Goal: Task Accomplishment & Management: Use online tool/utility

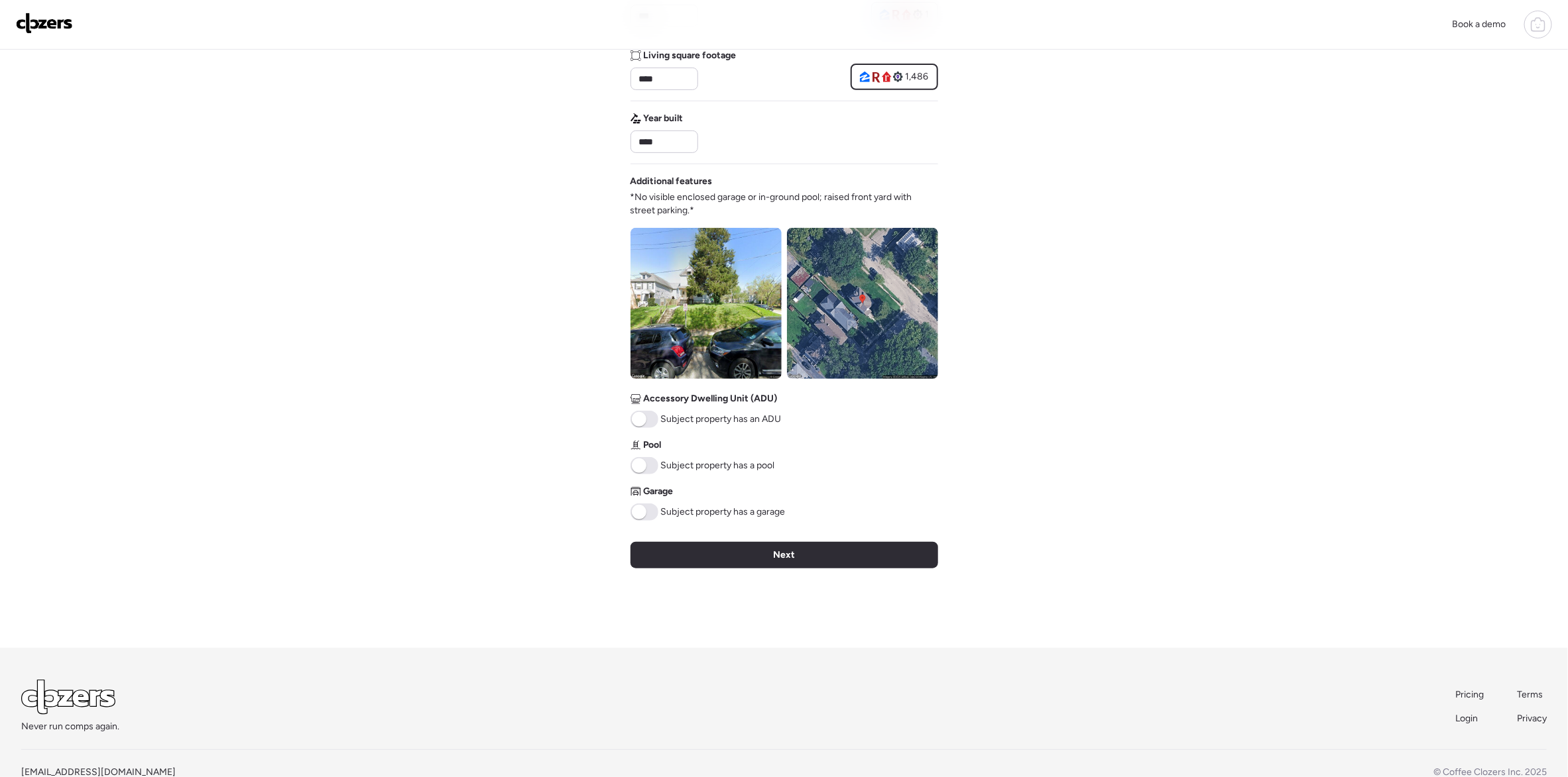
scroll to position [359, 0]
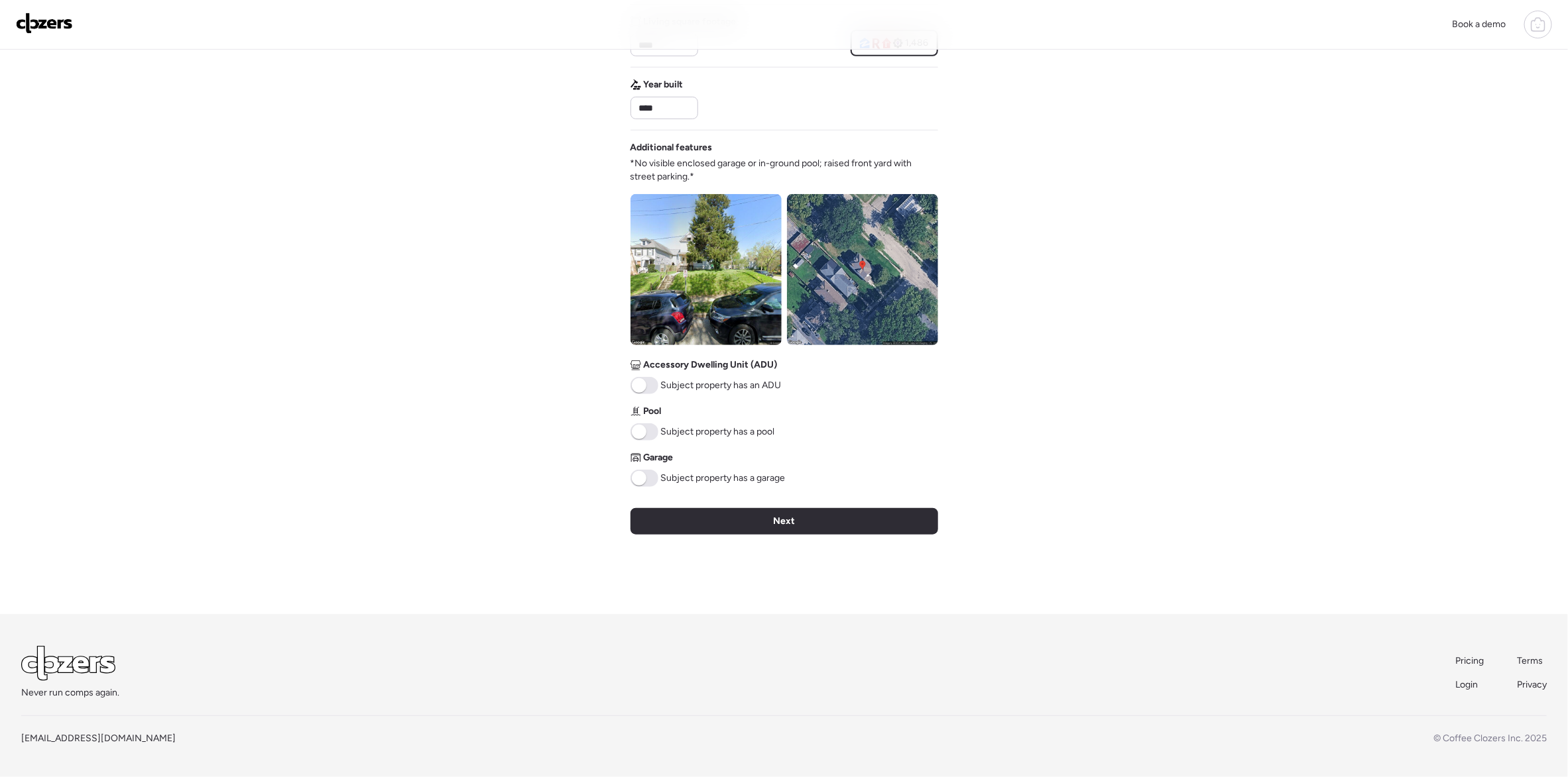
click at [647, 481] on span at bounding box center [644, 478] width 27 height 17
click at [762, 525] on div "Next" at bounding box center [784, 521] width 308 height 27
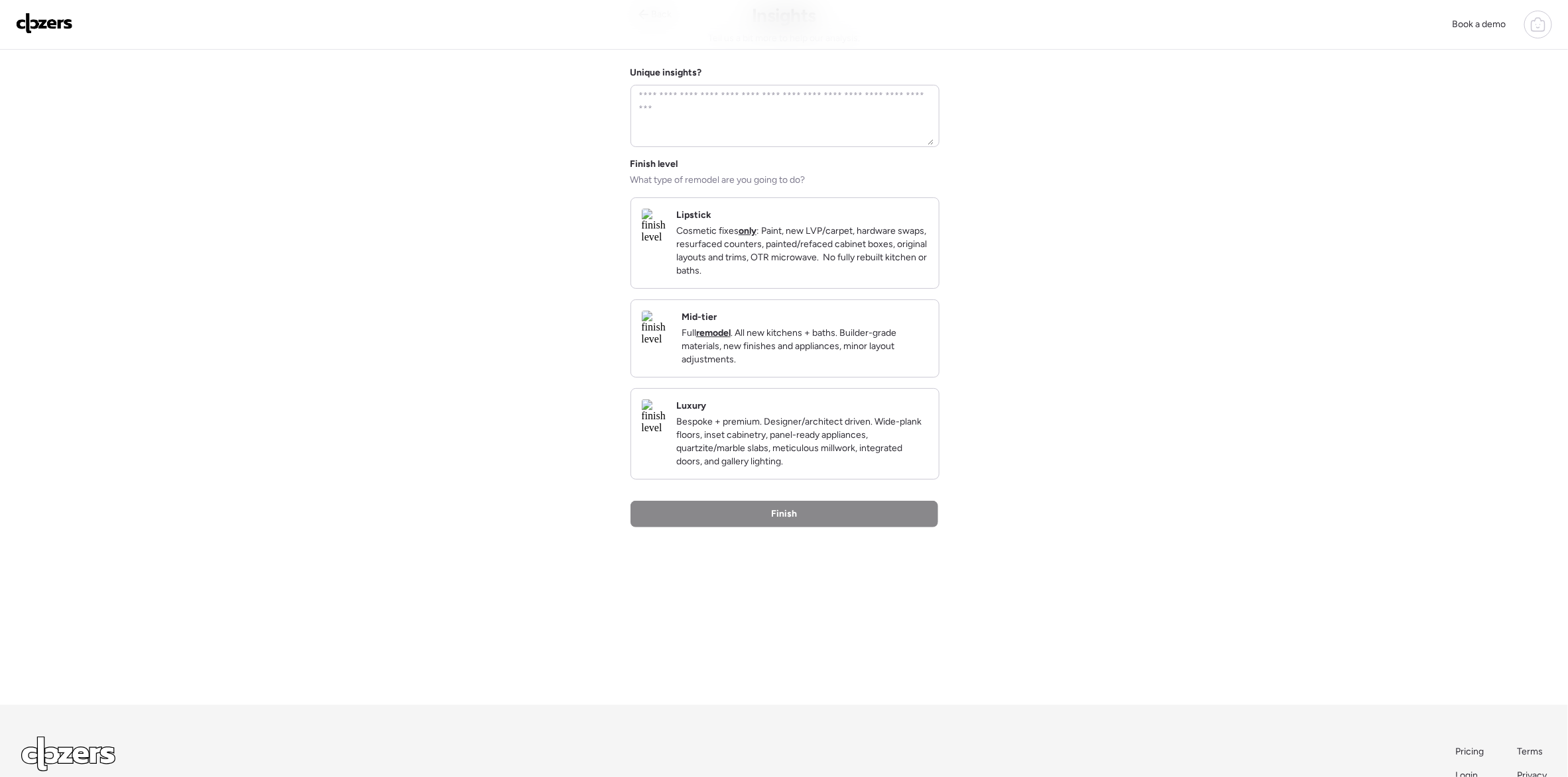
scroll to position [0, 0]
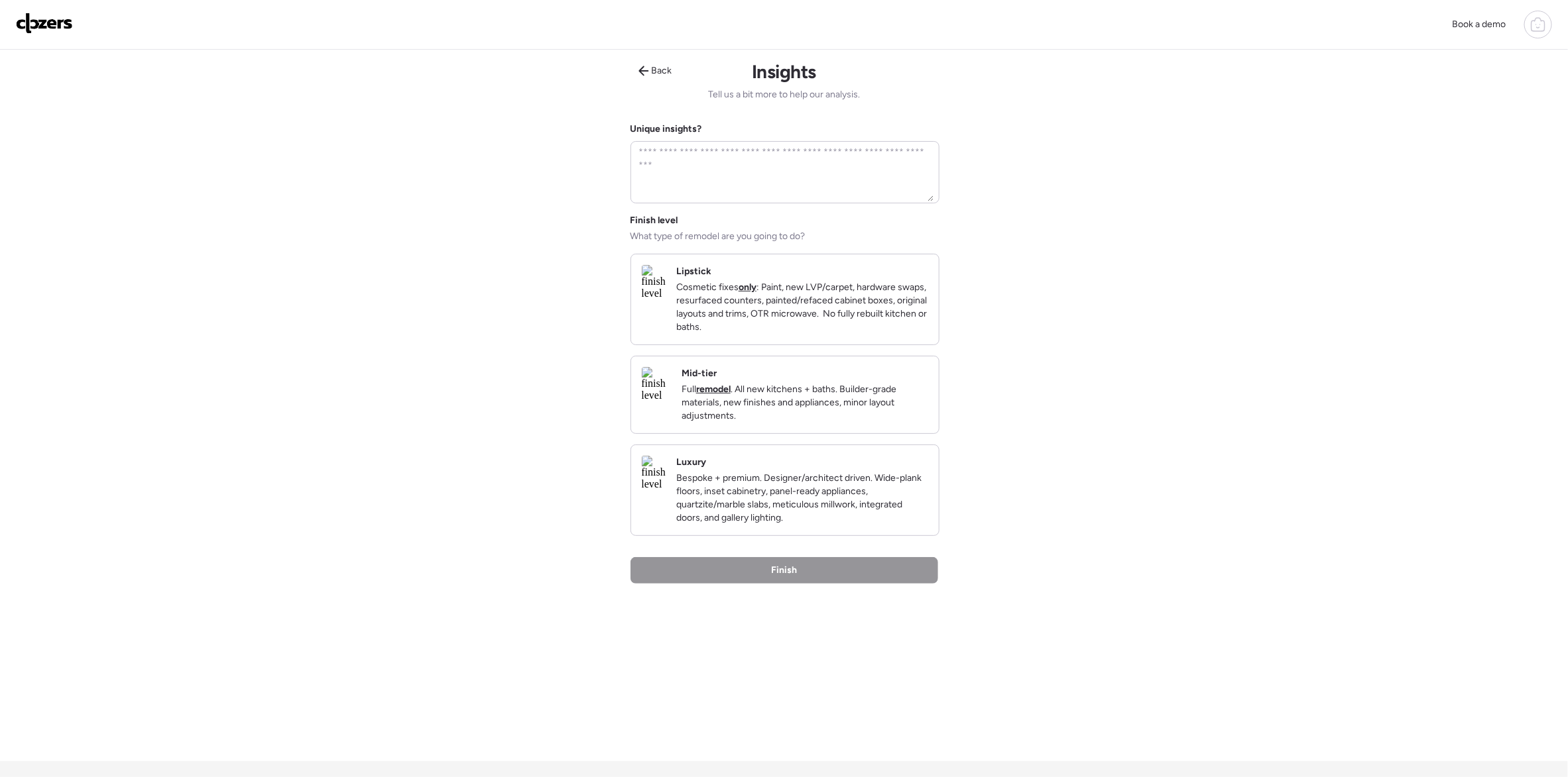
click at [671, 402] on img at bounding box center [656, 384] width 29 height 35
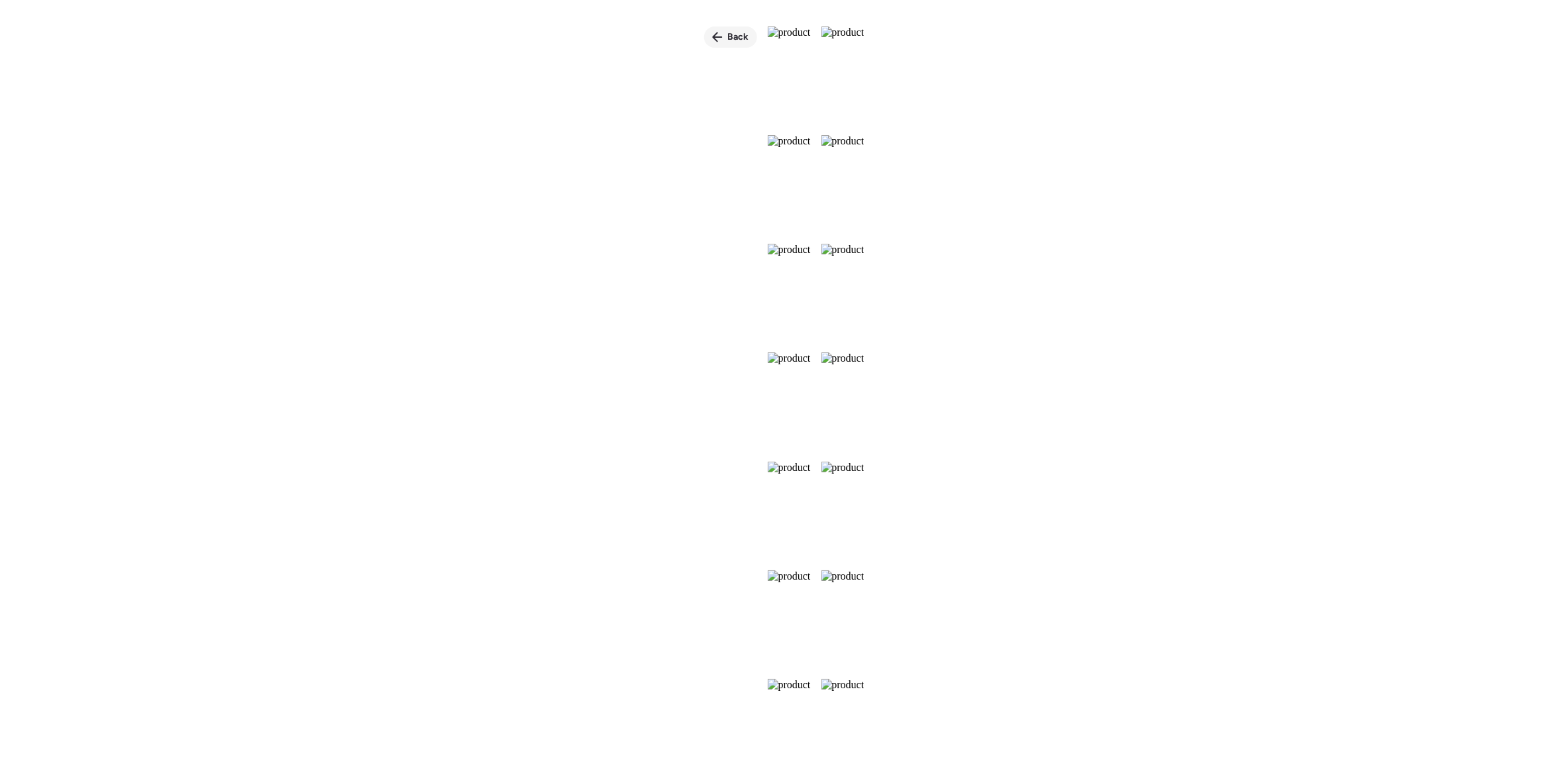
click at [728, 32] on span "Back" at bounding box center [738, 37] width 21 height 13
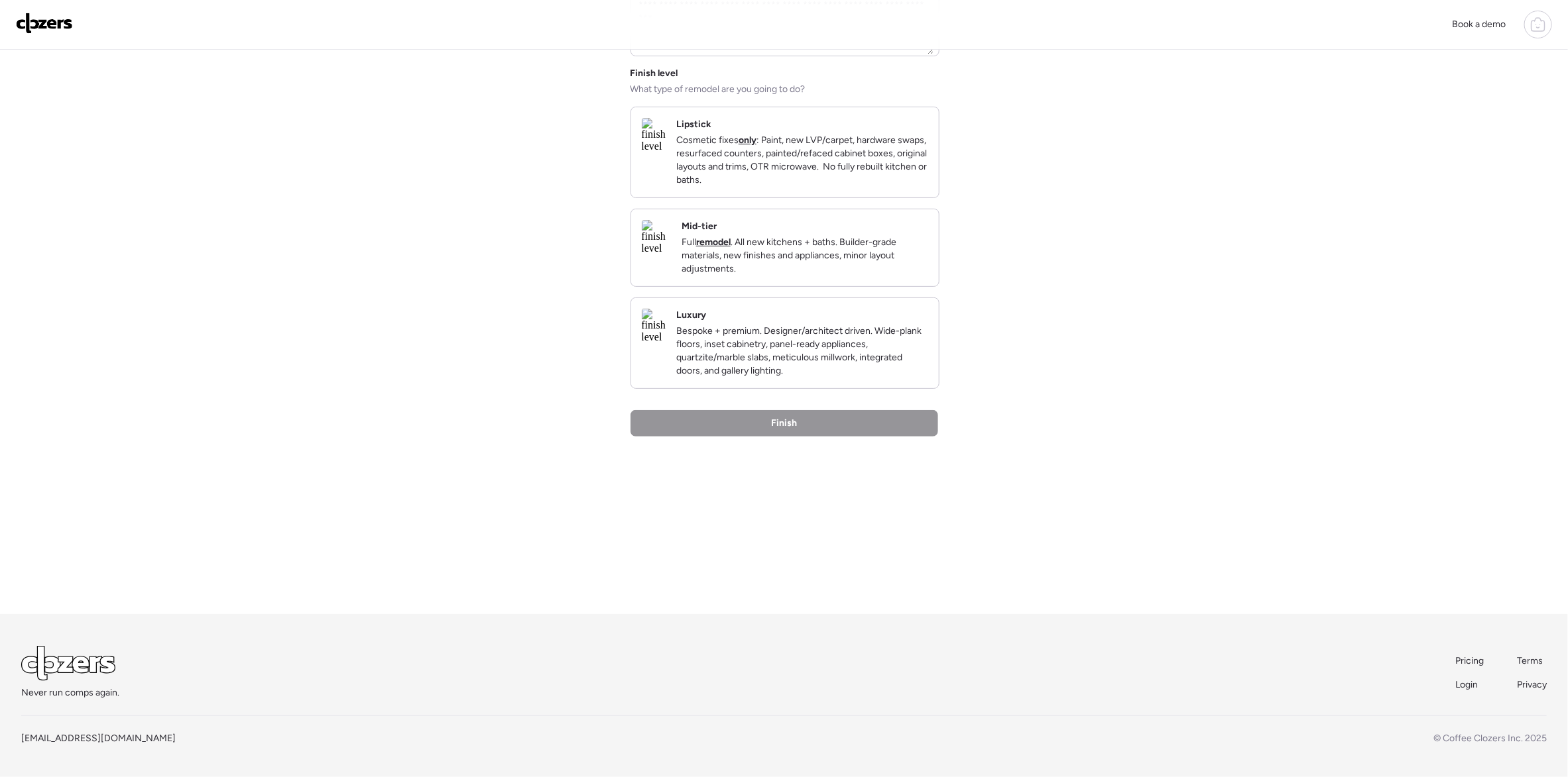
click at [665, 343] on img at bounding box center [654, 326] width 24 height 35
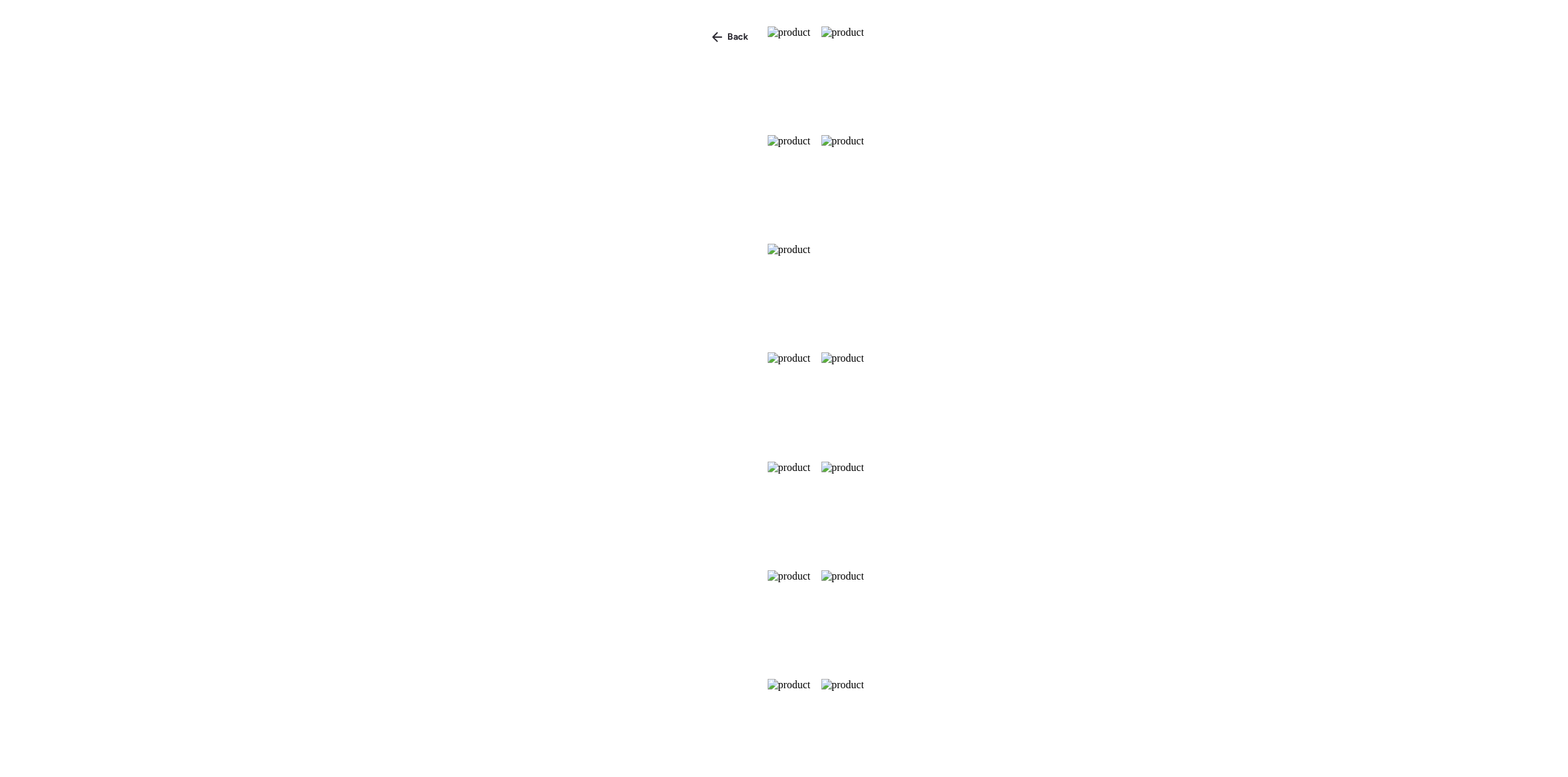
scroll to position [506, 0]
click at [704, 35] on div "Back" at bounding box center [730, 37] width 53 height 21
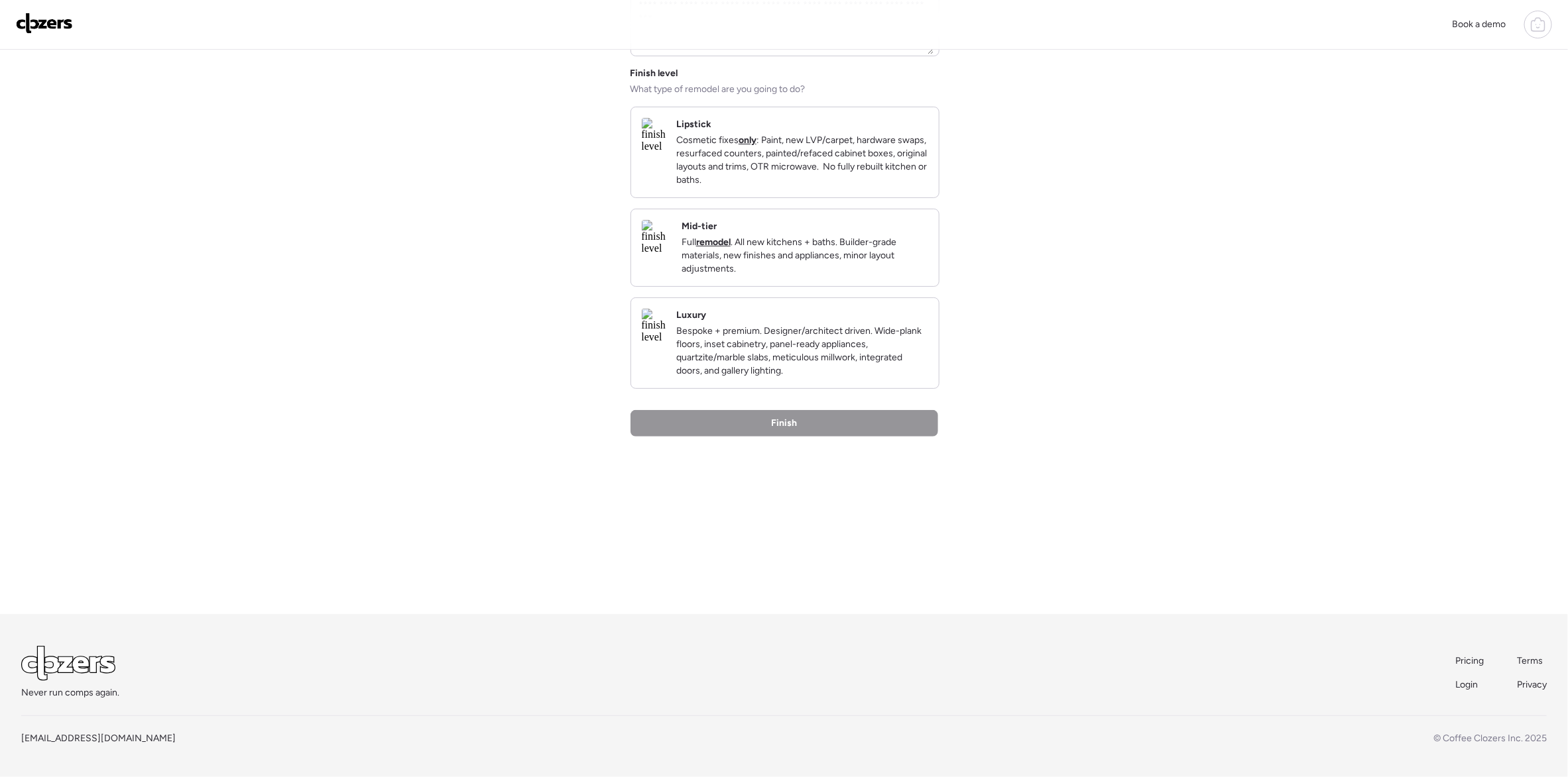
click at [737, 360] on p "Bespoke + premium. Designer/architect driven. Wide-plank floors, inset cabinetr…" at bounding box center [802, 351] width 252 height 53
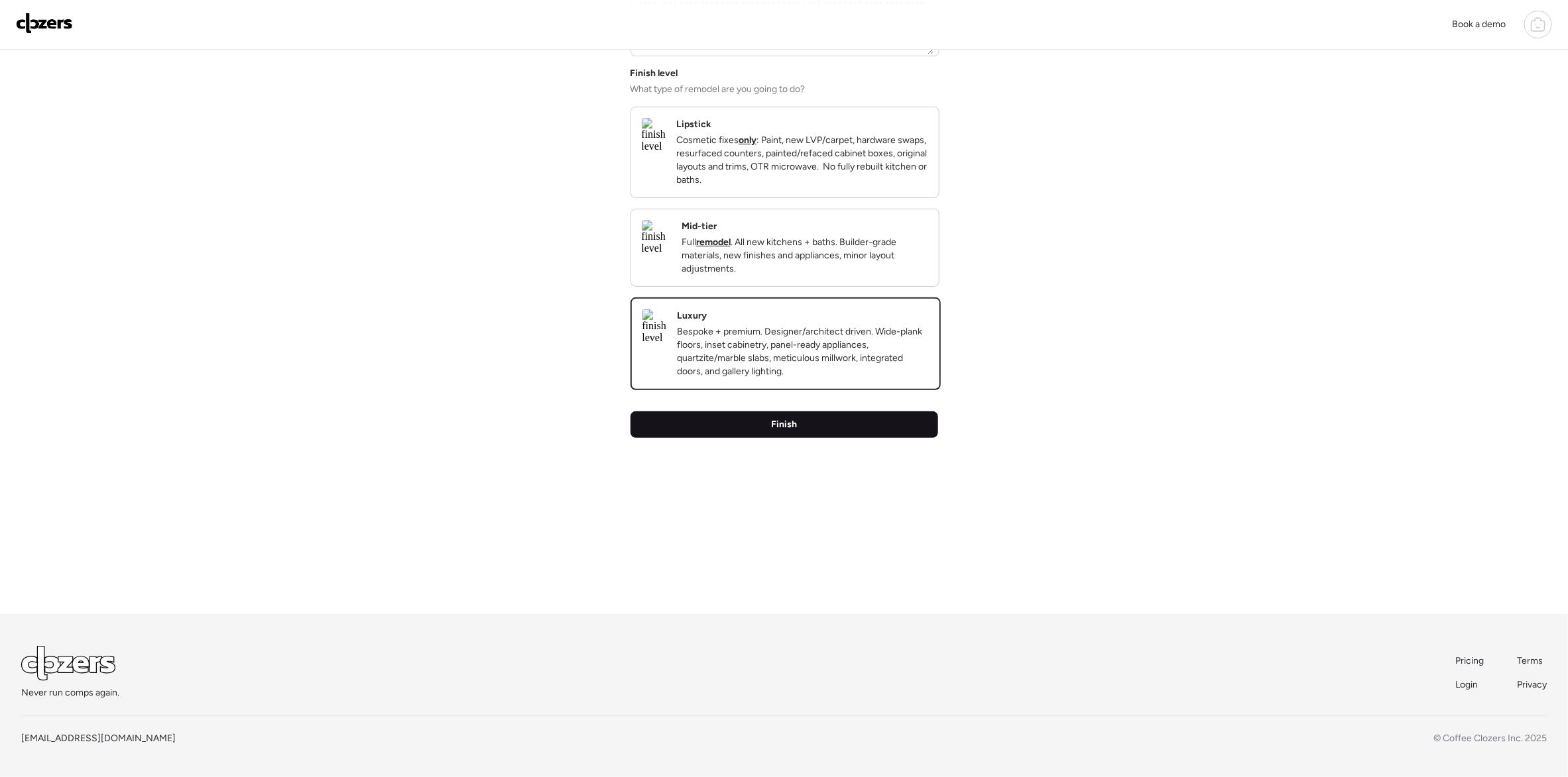
click at [823, 438] on div "Finish" at bounding box center [784, 425] width 308 height 27
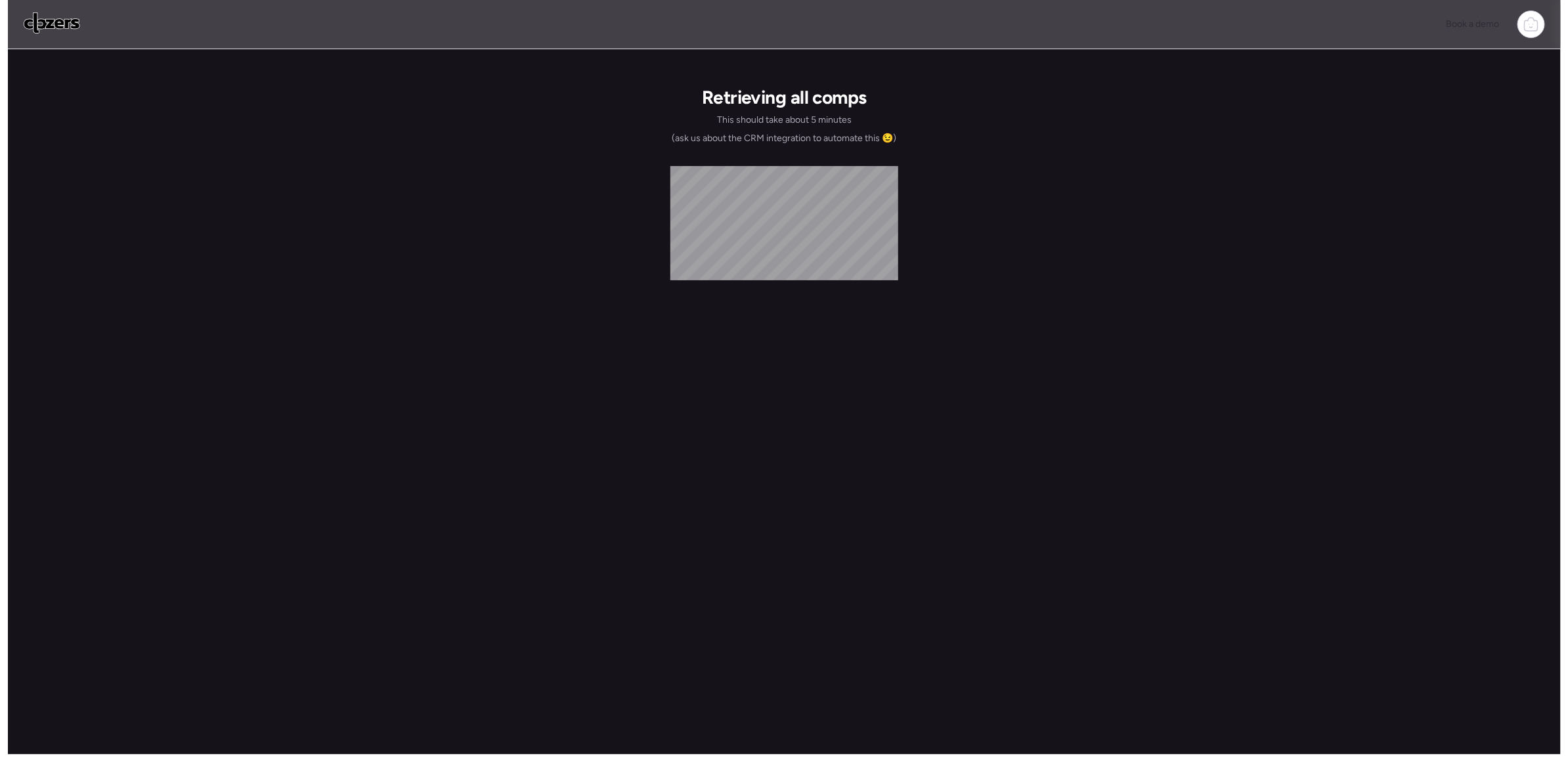
scroll to position [0, 0]
